Goal: Task Accomplishment & Management: Manage account settings

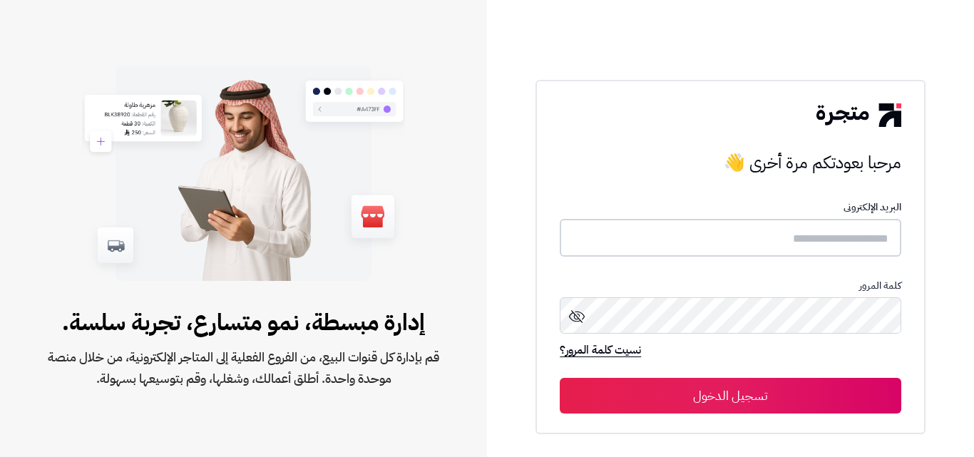
type input "**********"
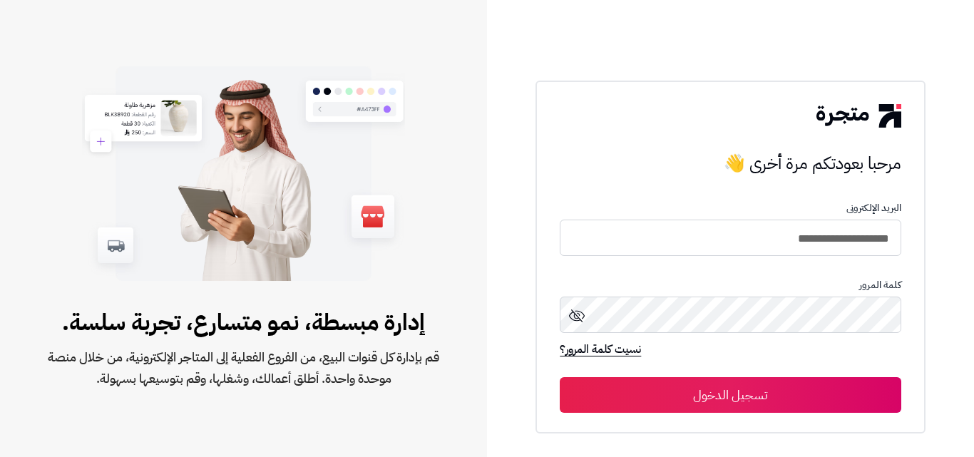
click at [671, 393] on button "تسجيل الدخول" at bounding box center [730, 395] width 341 height 36
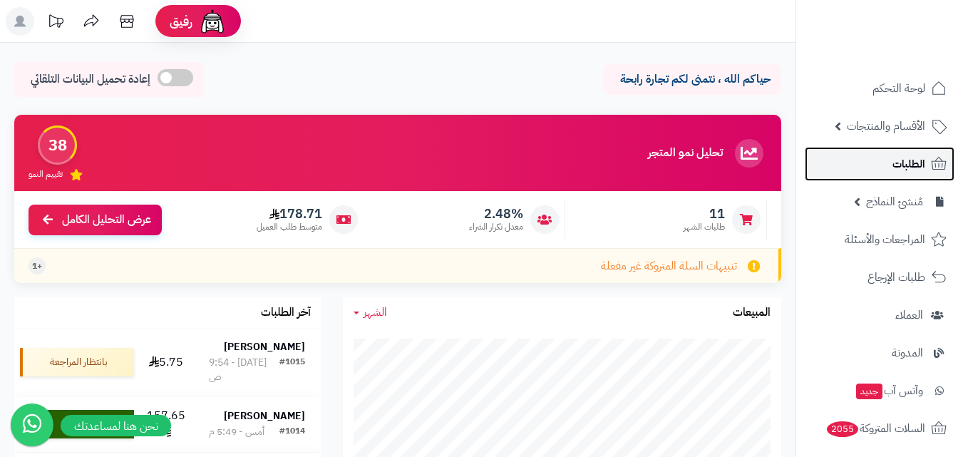
click at [917, 164] on span "الطلبات" at bounding box center [908, 164] width 33 height 20
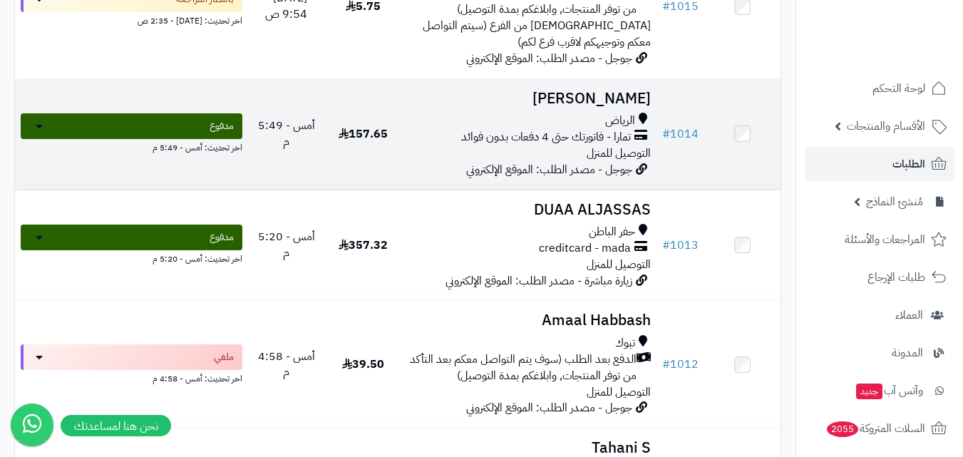
scroll to position [143, 0]
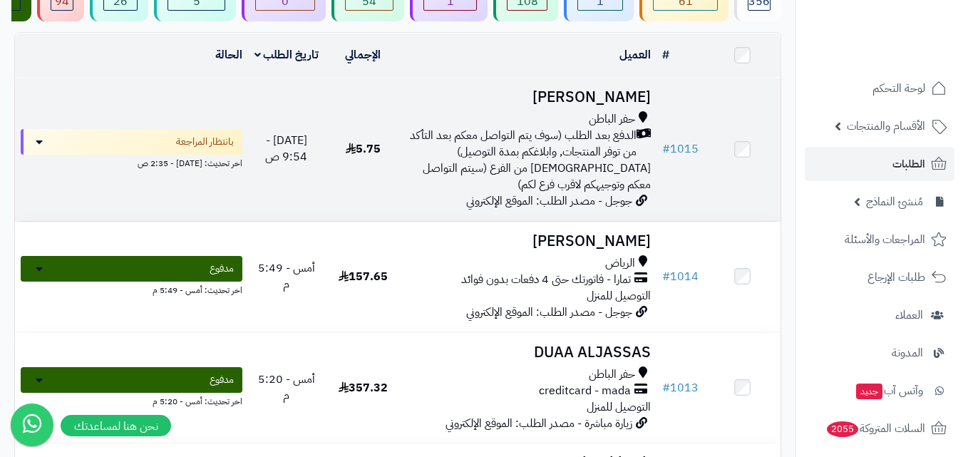
click at [503, 178] on span "[DEMOGRAPHIC_DATA] من الفرع (سيتم التواصل معكم وتوجيهكم لاقرب فرع لكم)" at bounding box center [537, 176] width 228 height 33
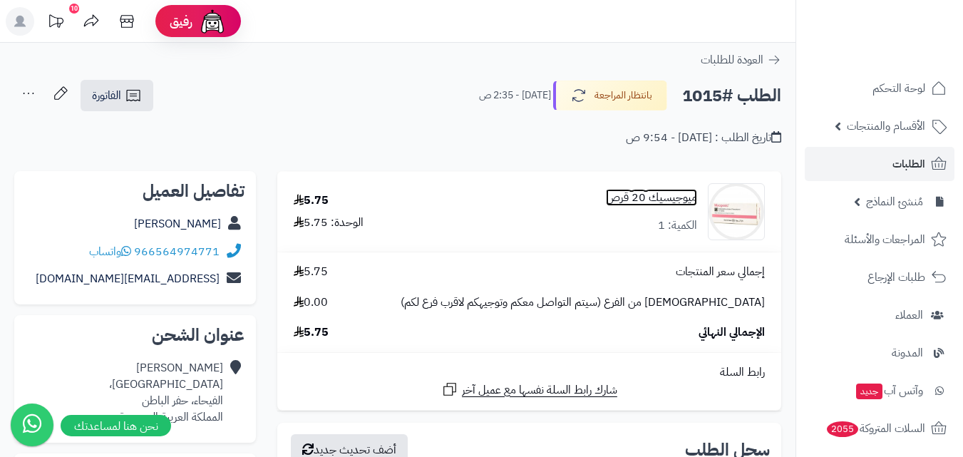
click at [646, 200] on link "ميوجيسيك 20 قرص" at bounding box center [651, 198] width 91 height 16
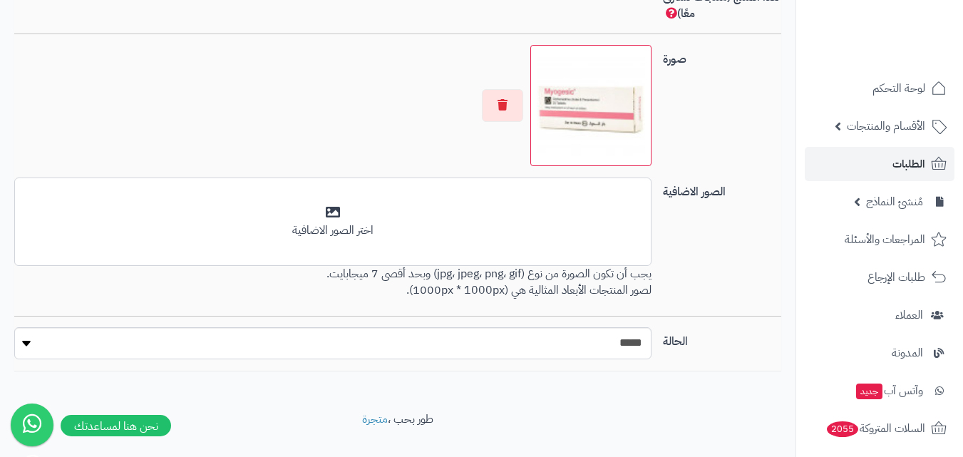
scroll to position [1048, 0]
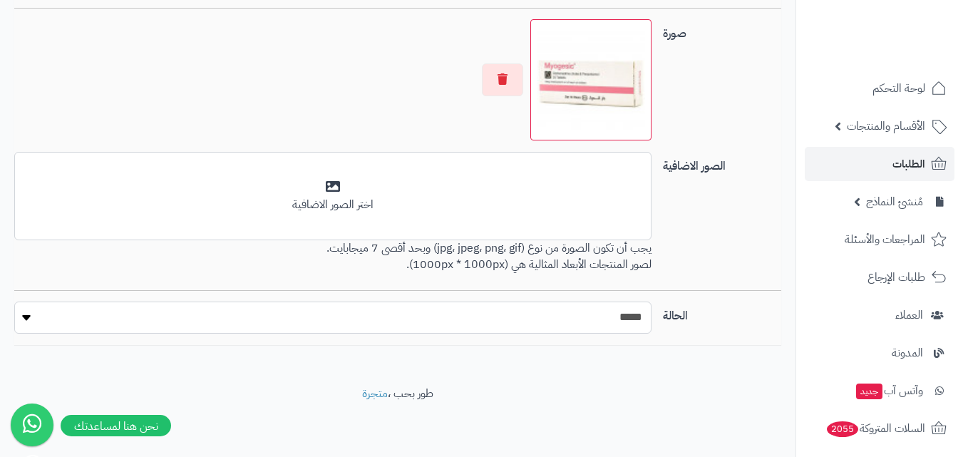
click at [31, 312] on select "***** ****" at bounding box center [332, 317] width 637 height 32
select select "*"
click at [14, 301] on select "***** ****" at bounding box center [332, 317] width 637 height 32
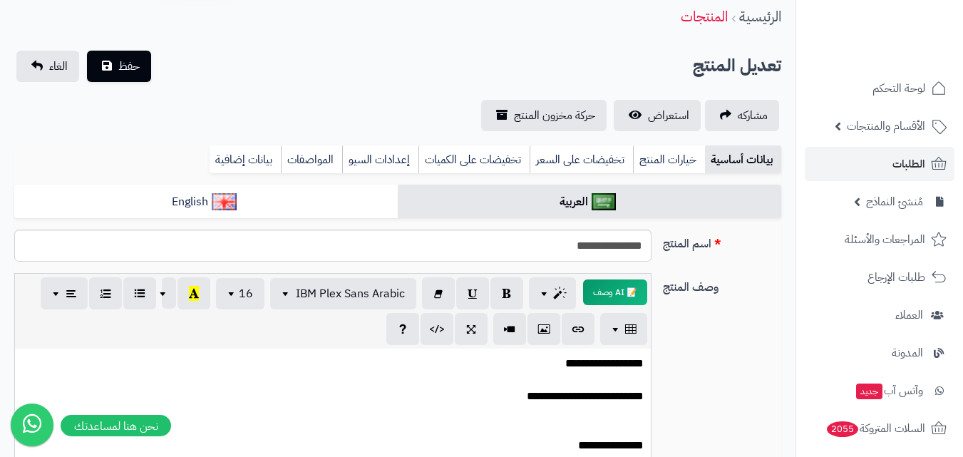
scroll to position [0, 0]
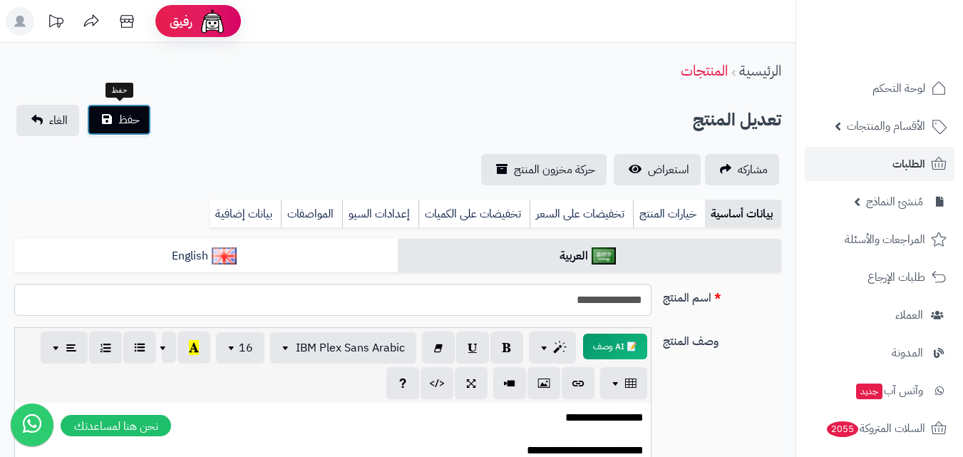
click at [133, 130] on button "حفظ" at bounding box center [119, 119] width 64 height 31
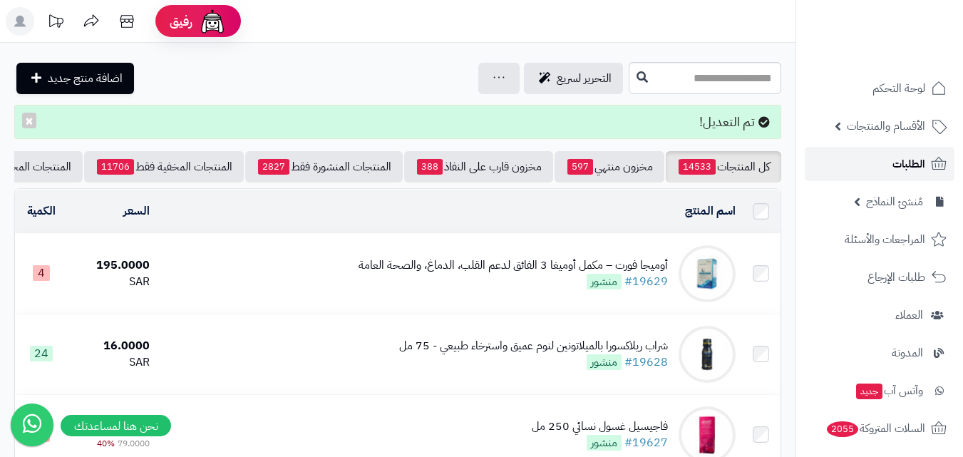
click at [893, 160] on span "الطلبات" at bounding box center [908, 164] width 33 height 20
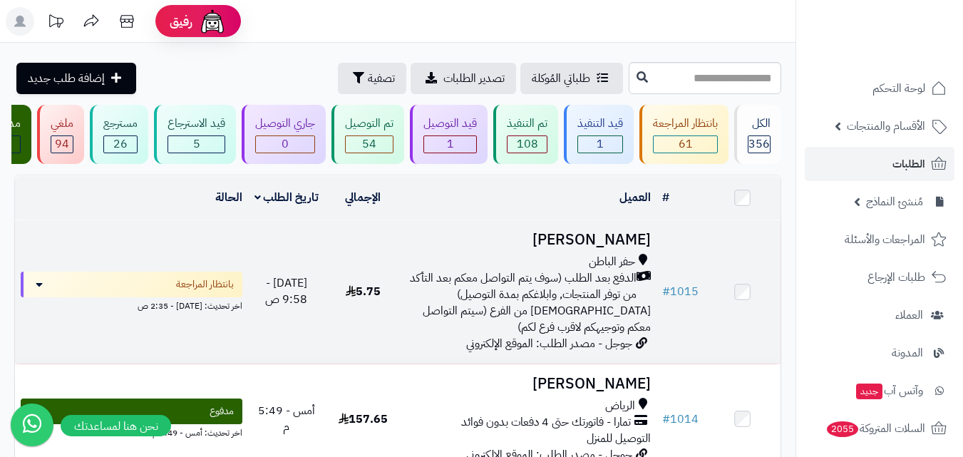
click at [624, 297] on span "الدفع بعد الطلب (سوف يتم التواصل معكم بعد التأكد من توفر المنتجات, وابلاغكم بمد…" at bounding box center [522, 286] width 230 height 33
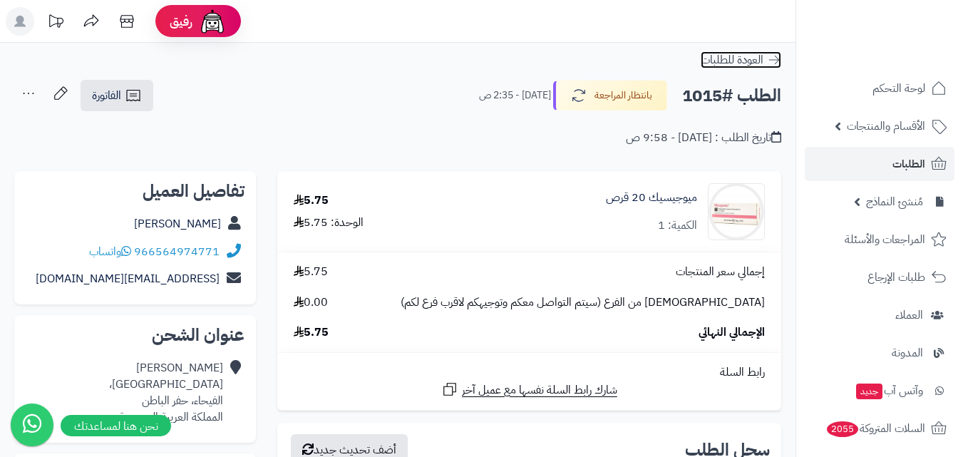
click at [764, 55] on link "العودة للطلبات" at bounding box center [741, 59] width 81 height 17
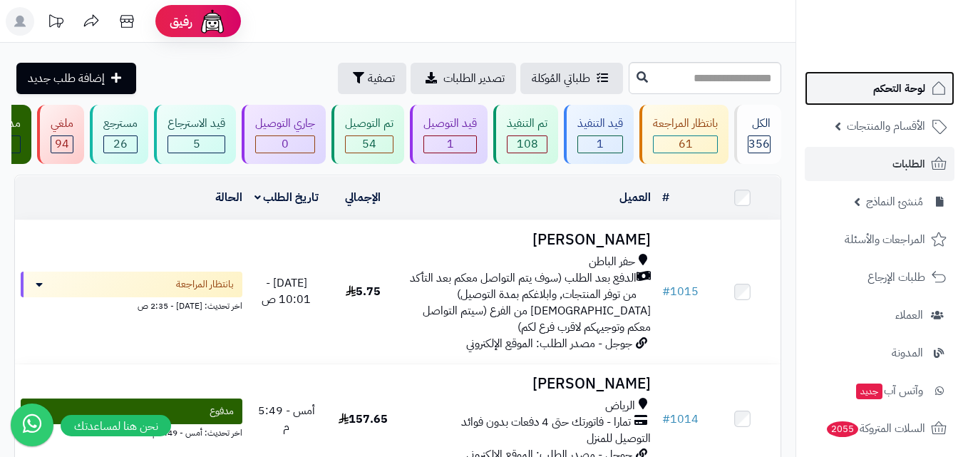
click at [907, 85] on span "لوحة التحكم" at bounding box center [899, 88] width 52 height 20
